Goal: Navigation & Orientation: Find specific page/section

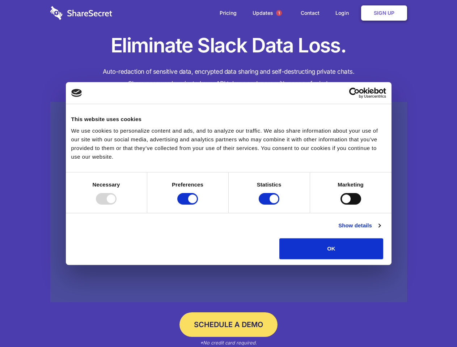
click at [116, 205] on div at bounding box center [106, 199] width 21 height 12
click at [198, 205] on input "Preferences" at bounding box center [187, 199] width 21 height 12
checkbox input "false"
click at [270, 205] on input "Statistics" at bounding box center [268, 199] width 21 height 12
checkbox input "false"
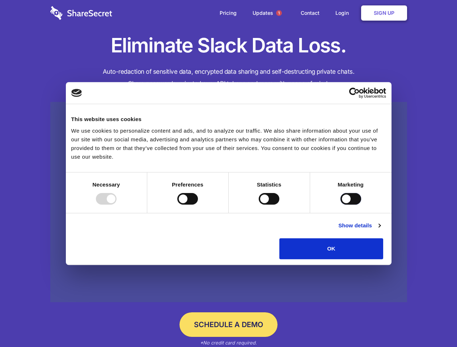
click at [340, 205] on input "Marketing" at bounding box center [350, 199] width 21 height 12
checkbox input "true"
click at [380, 230] on link "Show details" at bounding box center [359, 225] width 42 height 9
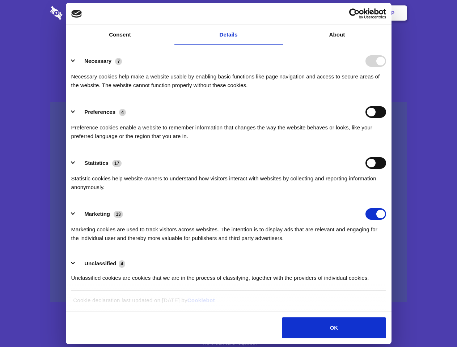
click at [386, 98] on li "Necessary 7 Necessary cookies help make a website usable by enabling basic func…" at bounding box center [228, 72] width 314 height 51
click at [278, 13] on span "1" at bounding box center [279, 13] width 6 height 6
